Goal: Task Accomplishment & Management: Manage account settings

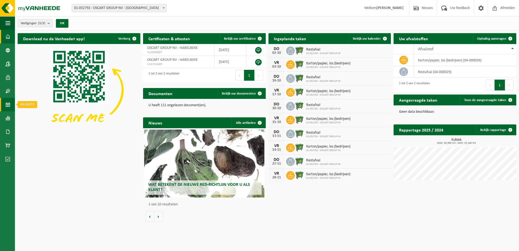
click at [7, 103] on span at bounding box center [7, 105] width 5 height 14
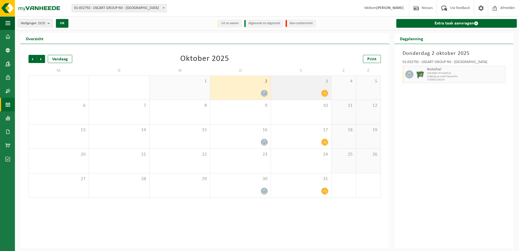
click at [319, 95] on div at bounding box center [301, 93] width 55 height 7
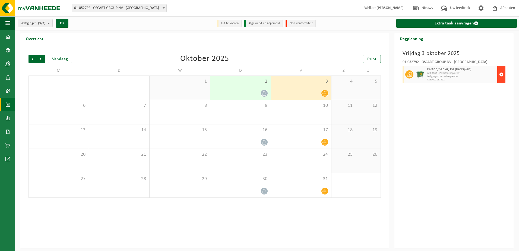
click at [501, 76] on span "button" at bounding box center [501, 74] width 4 height 11
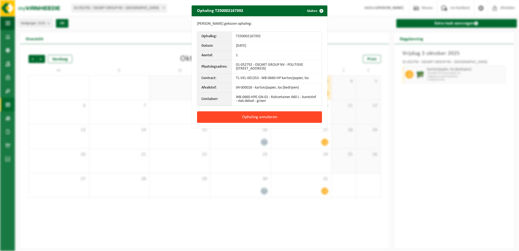
click at [271, 116] on button "Ophaling annuleren" at bounding box center [259, 116] width 125 height 11
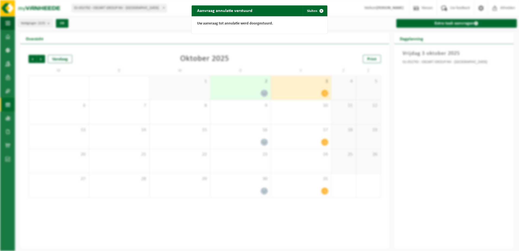
click at [441, 148] on div "Aanvraag annulatie verstuurd Sluiten Uw aanvraag tot annulatie werd doorgestuur…" at bounding box center [259, 125] width 519 height 251
